Goal: Transaction & Acquisition: Book appointment/travel/reservation

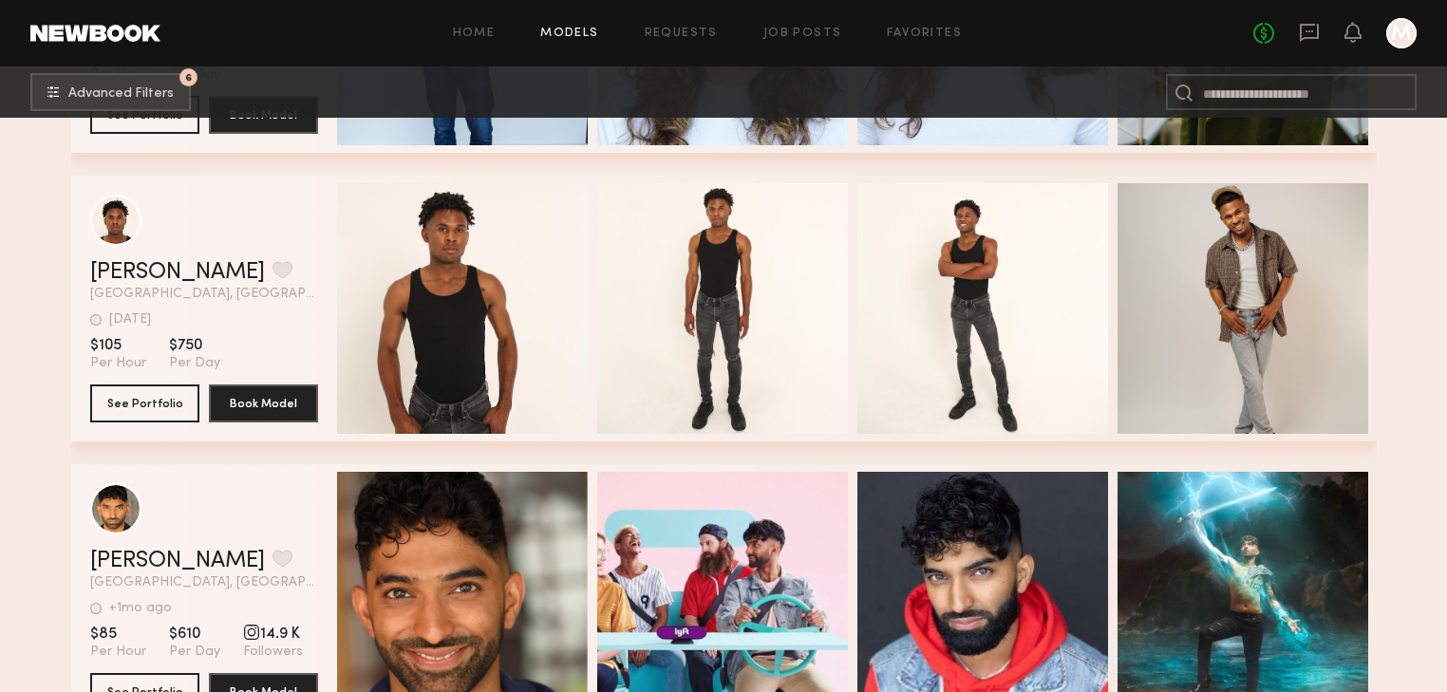
scroll to position [4993, 0]
